Goal: Task Accomplishment & Management: Manage account settings

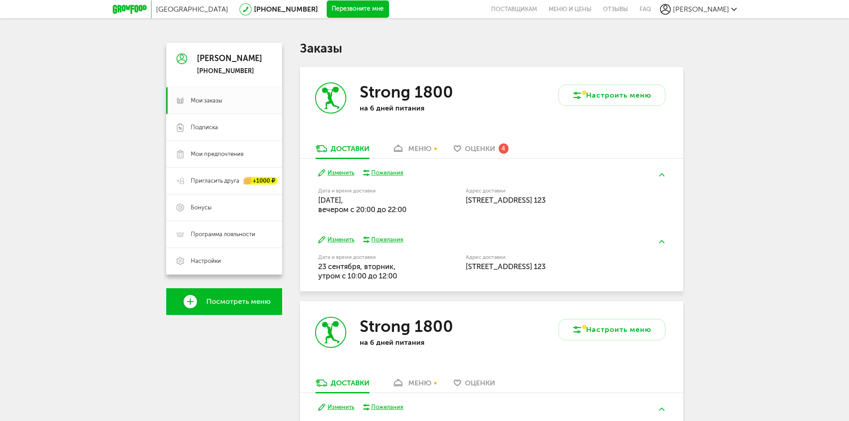
click at [477, 152] on span "Оценки" at bounding box center [480, 148] width 30 height 8
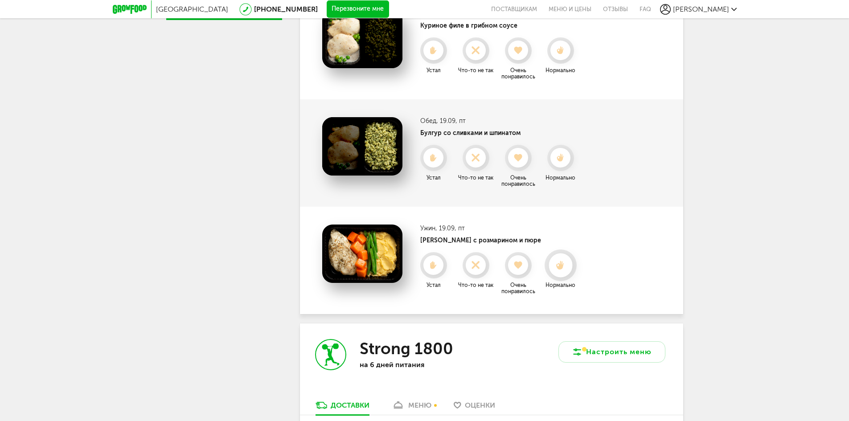
scroll to position [341, 0]
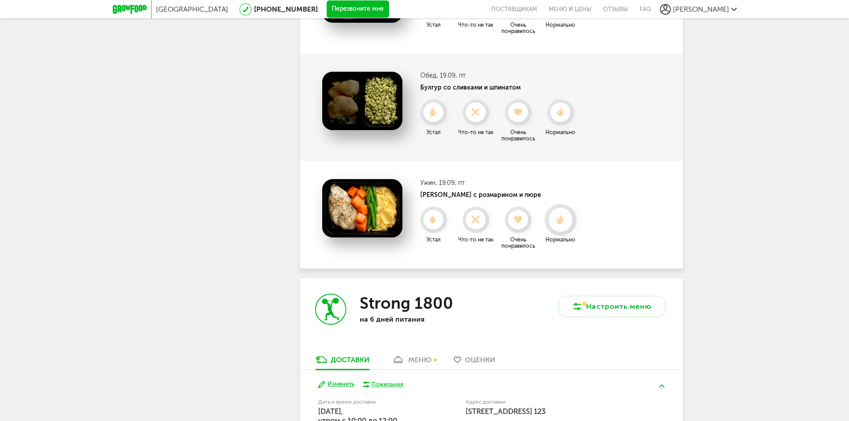
click at [565, 226] on div at bounding box center [561, 220] width 24 height 24
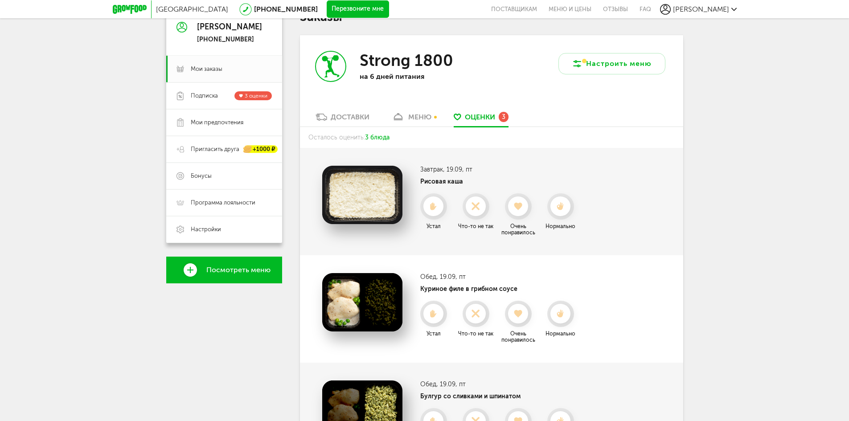
scroll to position [0, 0]
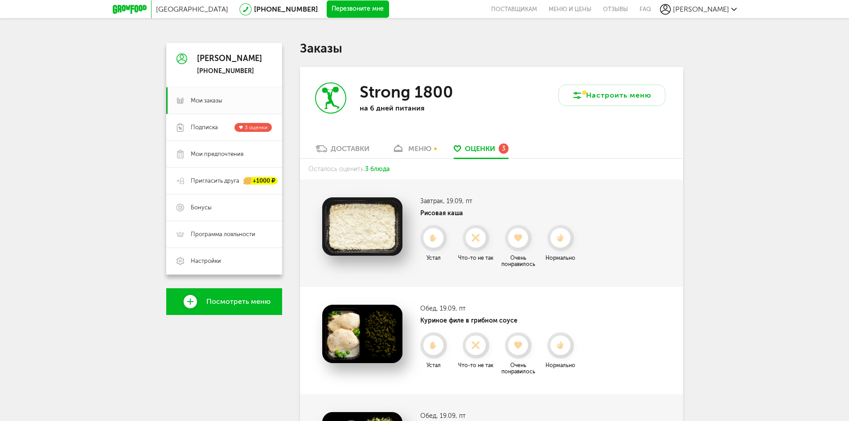
click at [425, 147] on div "меню" at bounding box center [419, 148] width 23 height 8
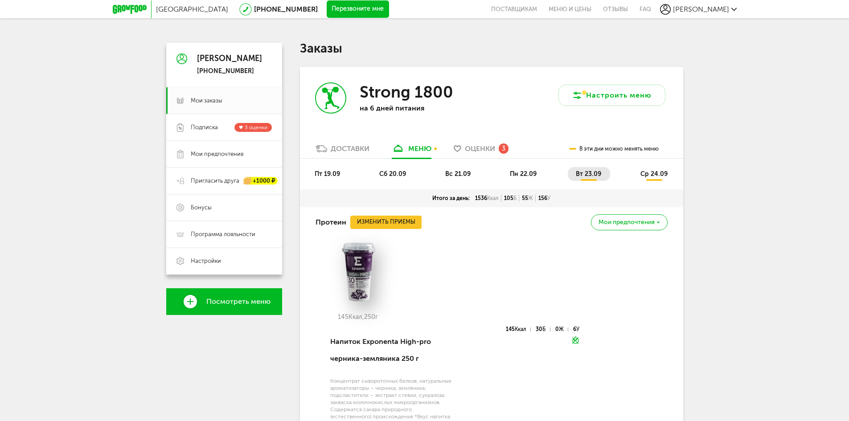
click at [347, 176] on li "пт 19.09" at bounding box center [328, 174] width 42 height 14
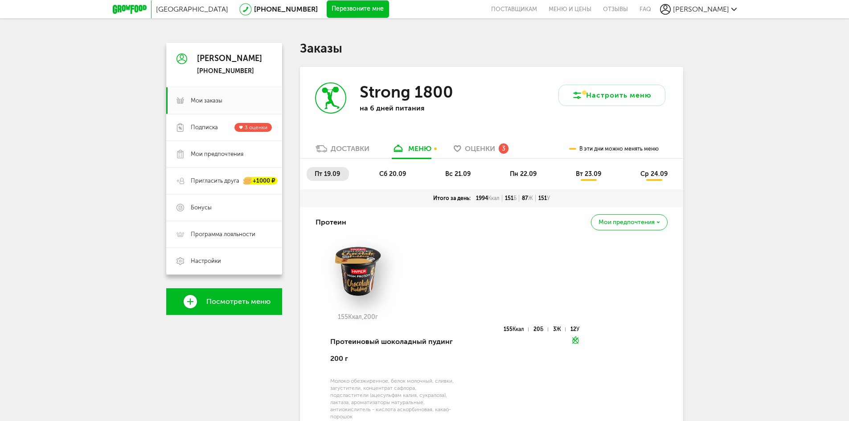
click at [413, 174] on li "сб 20.09" at bounding box center [393, 174] width 44 height 14
click at [459, 174] on span "вс 21.09" at bounding box center [457, 174] width 25 height 8
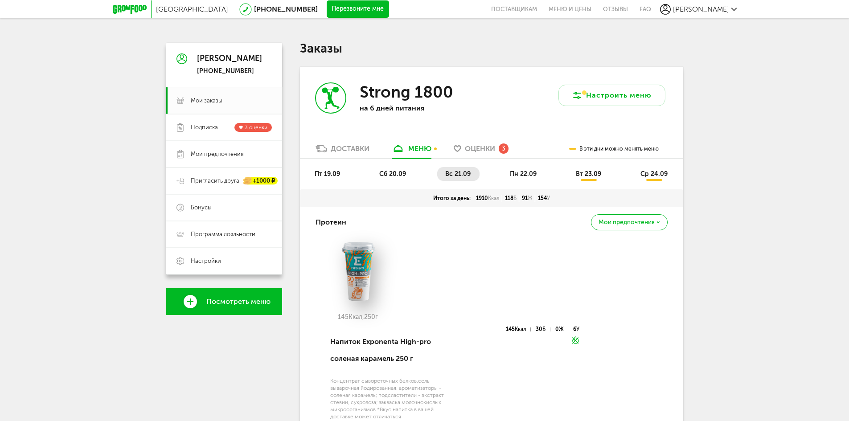
click at [528, 178] on li "пн 22.09" at bounding box center [524, 174] width 44 height 14
click at [474, 173] on li "вс 21.09" at bounding box center [458, 174] width 42 height 14
click at [511, 177] on span "пн 22.09" at bounding box center [523, 174] width 27 height 8
click at [472, 176] on li "вс 21.09" at bounding box center [458, 174] width 42 height 14
click at [517, 175] on span "пн 22.09" at bounding box center [523, 174] width 27 height 8
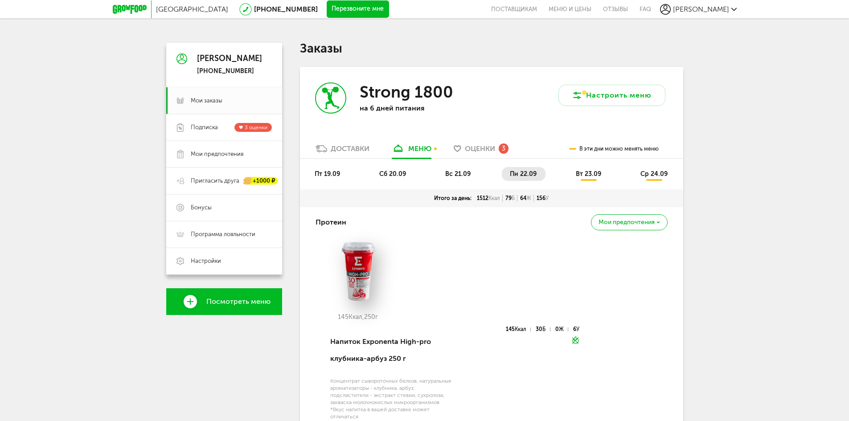
click at [466, 172] on span "вс 21.09" at bounding box center [457, 174] width 25 height 8
click at [519, 170] on span "пн 22.09" at bounding box center [523, 174] width 27 height 8
click at [346, 176] on li "пт 19.09" at bounding box center [328, 174] width 42 height 14
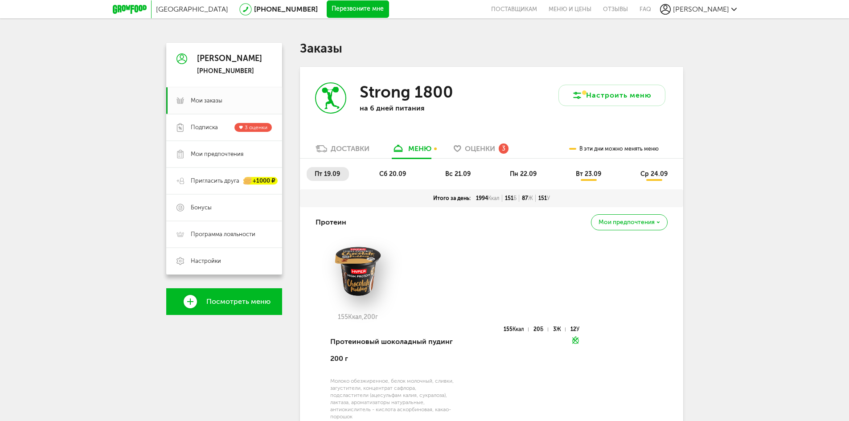
click at [396, 177] on span "сб 20.09" at bounding box center [392, 174] width 27 height 8
click at [439, 176] on li "вс 21.09" at bounding box center [458, 174] width 42 height 14
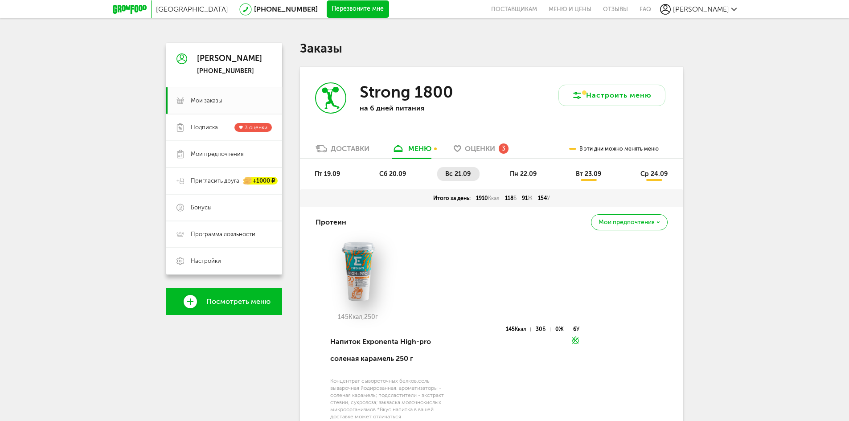
click at [526, 179] on li "пн 22.09" at bounding box center [524, 174] width 44 height 14
